Goal: Navigation & Orientation: Find specific page/section

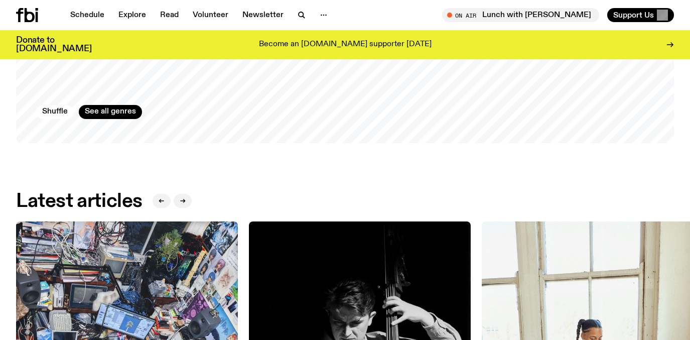
scroll to position [1072, 0]
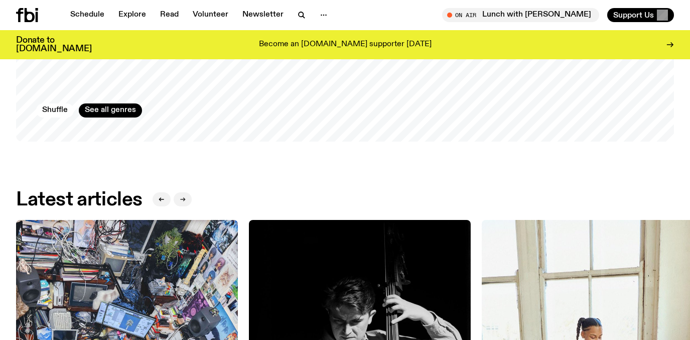
click at [179, 195] on button "button" at bounding box center [183, 199] width 18 height 14
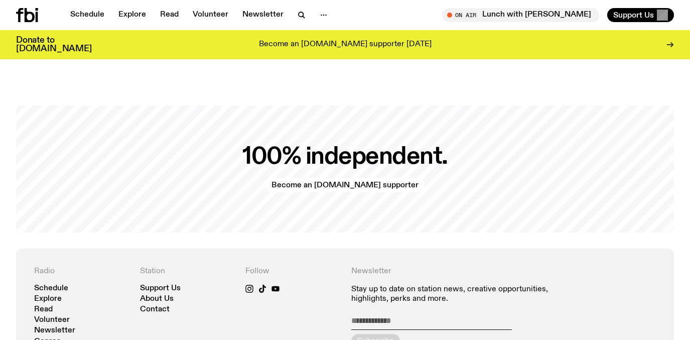
scroll to position [1861, 0]
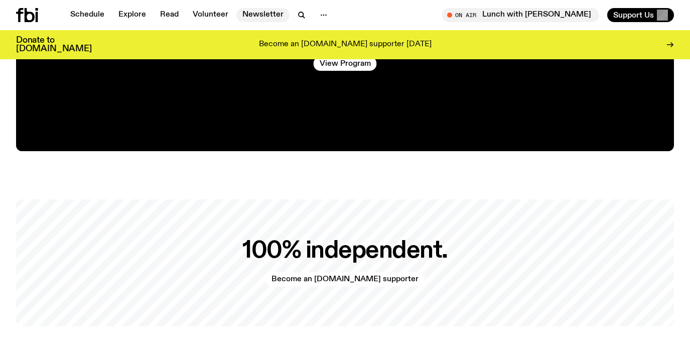
click at [251, 13] on link "Newsletter" at bounding box center [262, 15] width 53 height 14
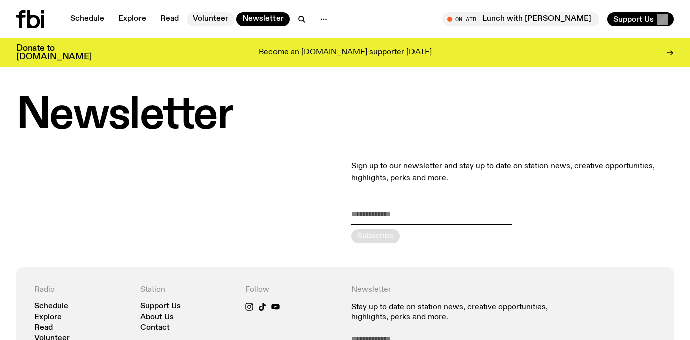
click at [214, 15] on link "Volunteer" at bounding box center [211, 19] width 48 height 14
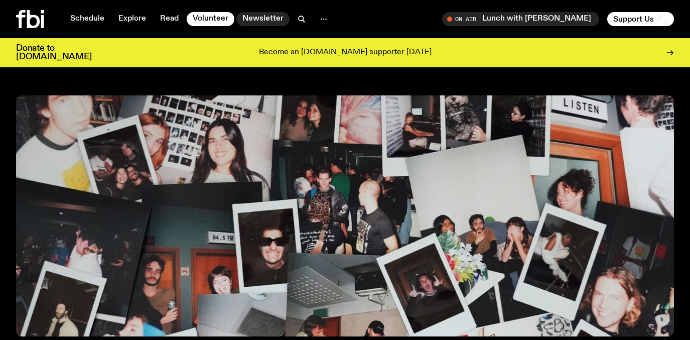
click at [267, 19] on link "Newsletter" at bounding box center [262, 19] width 53 height 14
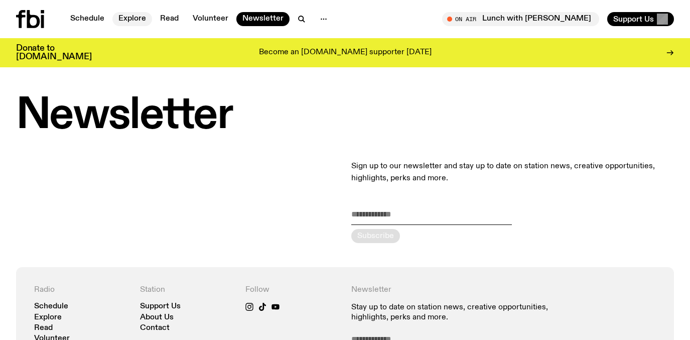
click at [141, 15] on link "Explore" at bounding box center [132, 19] width 40 height 14
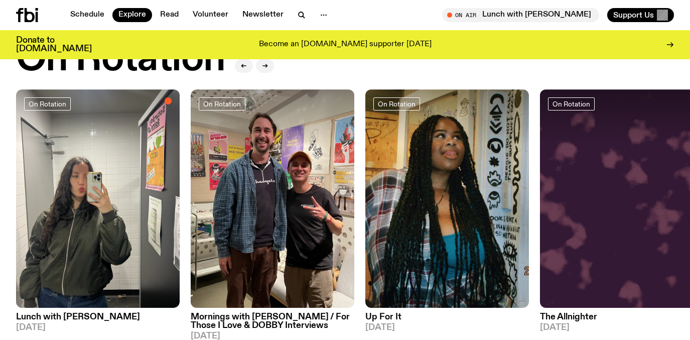
scroll to position [421, 0]
